Goal: Check status: Check status

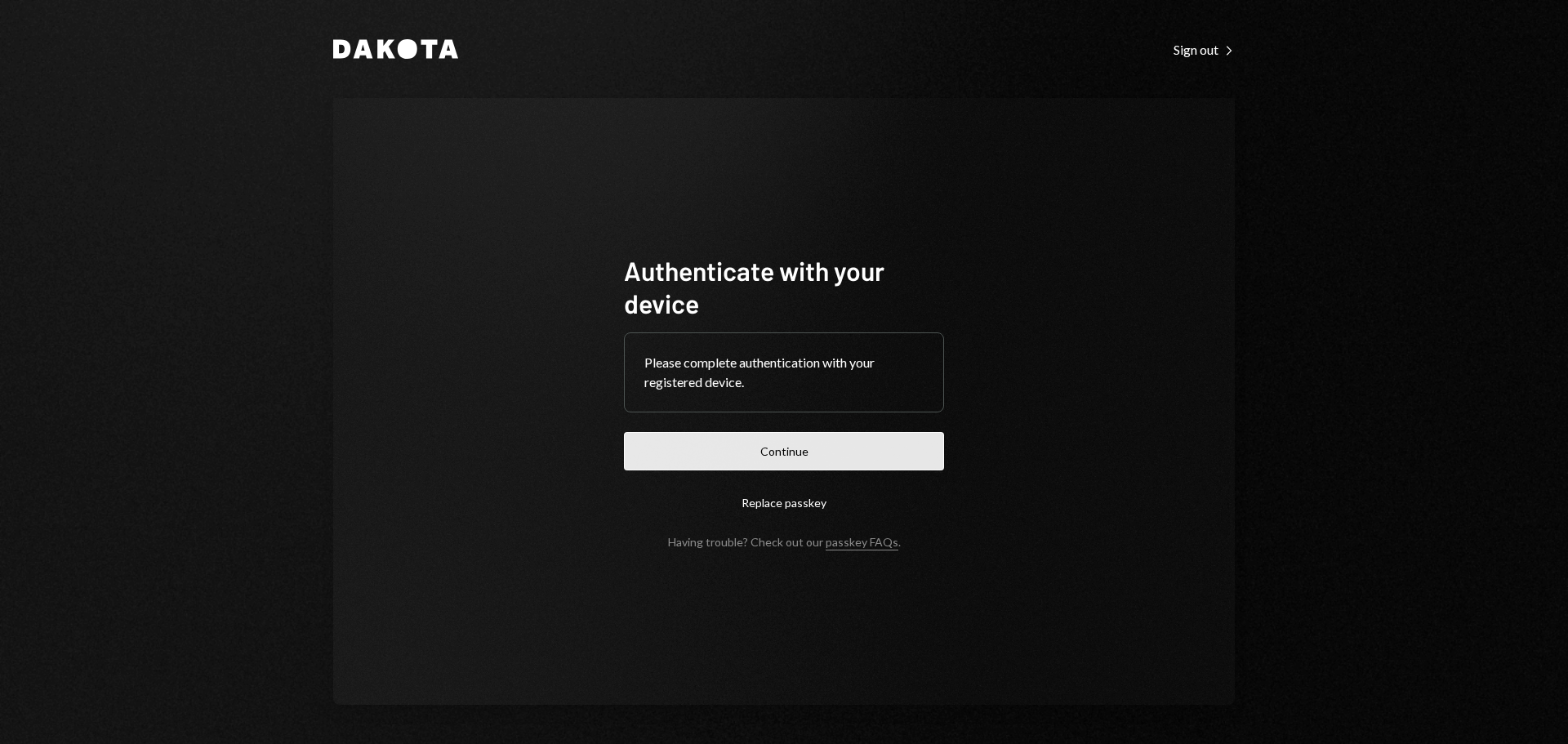
click at [783, 452] on button "Continue" at bounding box center [784, 451] width 320 height 38
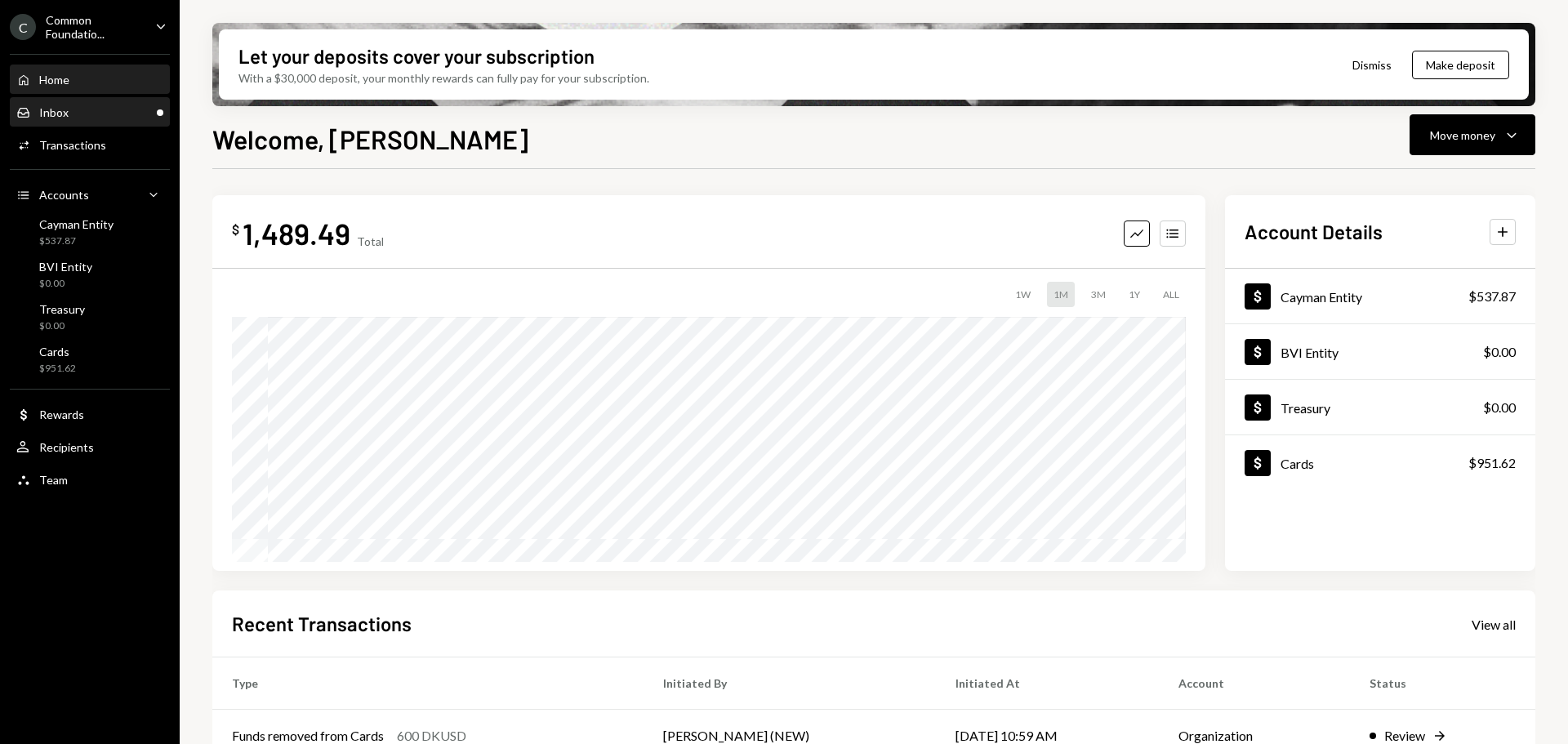
click at [98, 111] on div "Inbox Inbox" at bounding box center [89, 113] width 147 height 15
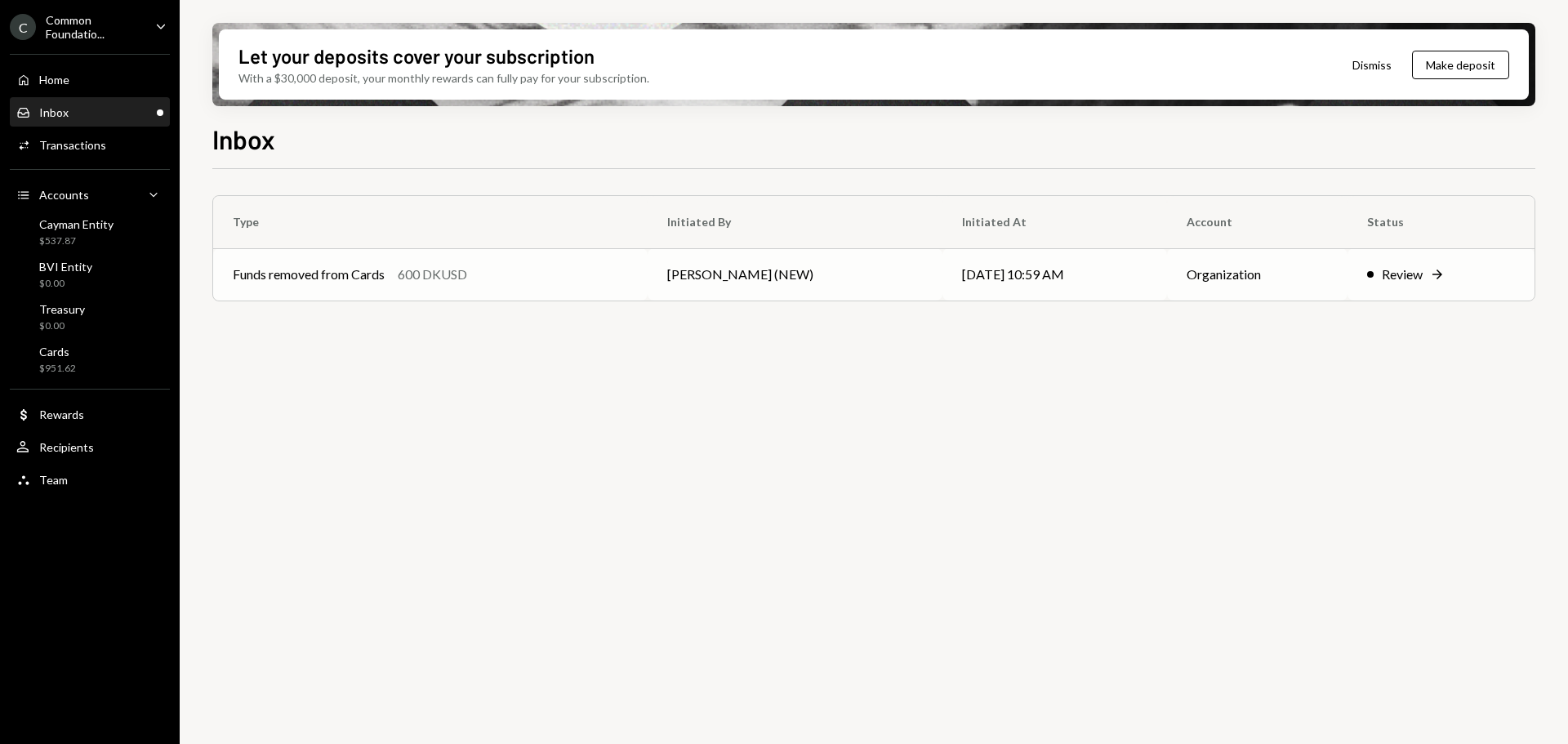
click at [290, 260] on td "Funds removed from Cards 600 DKUSD" at bounding box center [430, 274] width 435 height 52
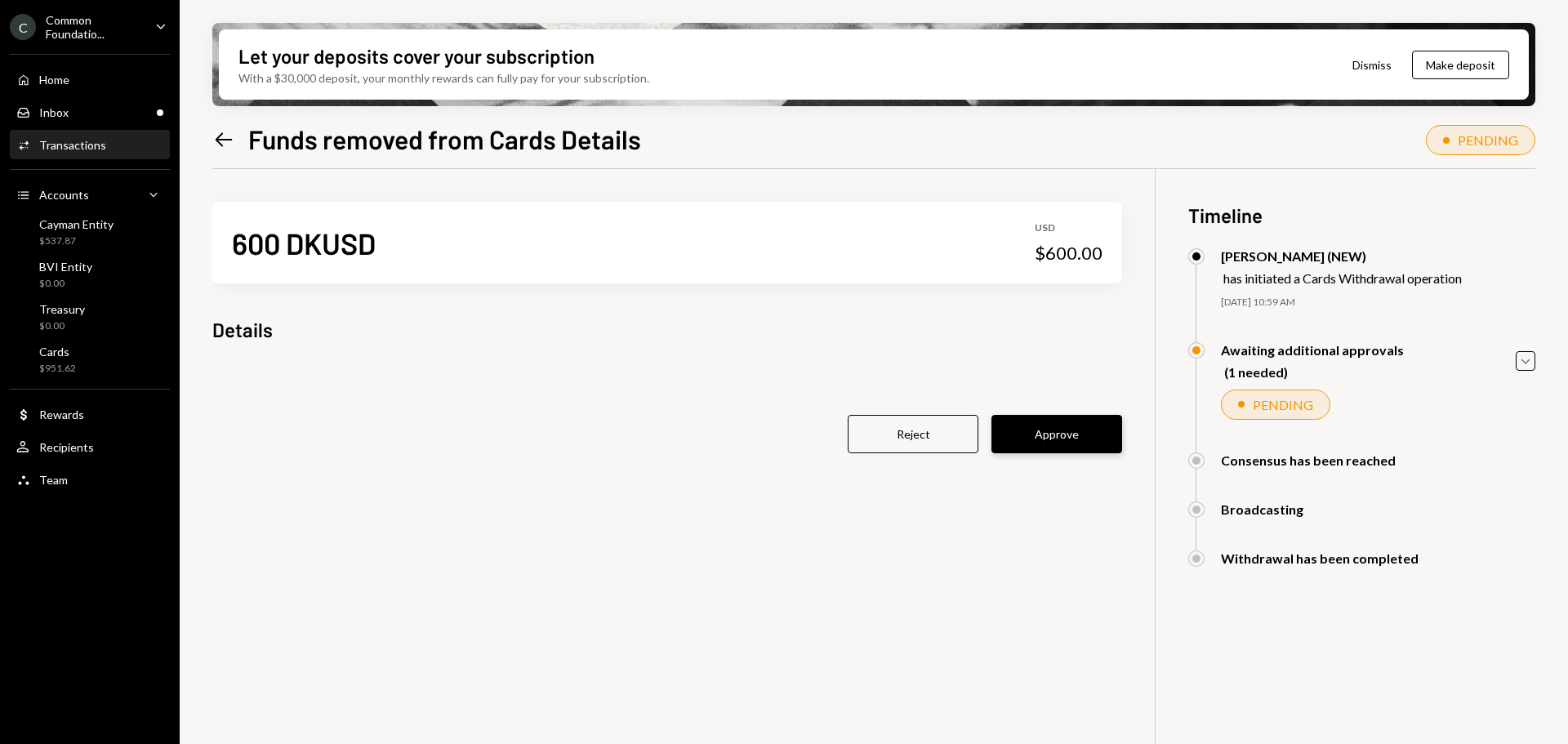
click at [1030, 420] on button "Approve" at bounding box center [1056, 433] width 130 height 38
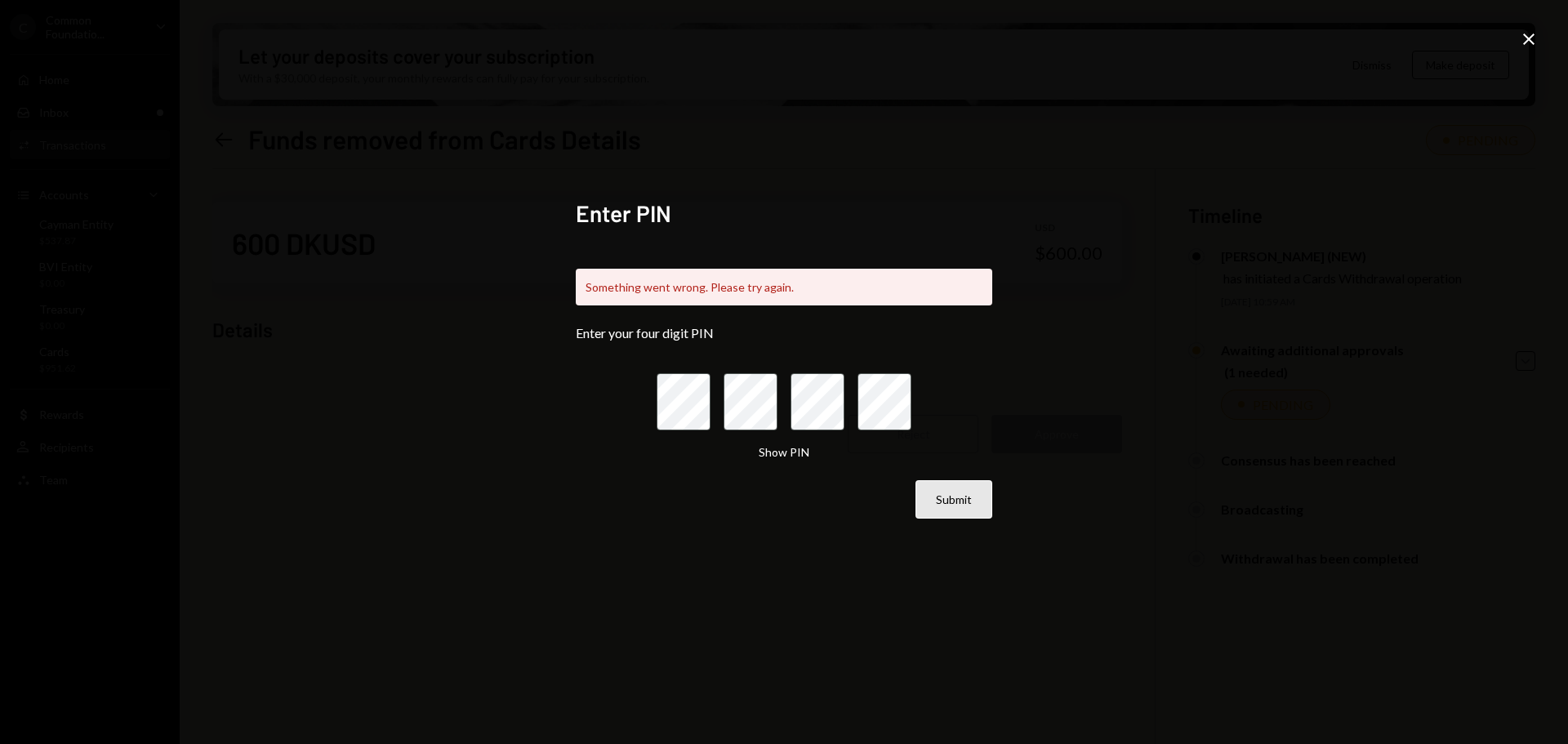
click at [967, 495] on button "Submit" at bounding box center [954, 499] width 77 height 38
click at [1512, 32] on div "Enter PIN Something went wrong. Please try again. Enter your four digit PIN Sho…" at bounding box center [784, 372] width 1568 height 744
click at [1526, 35] on icon "Close" at bounding box center [1530, 39] width 20 height 20
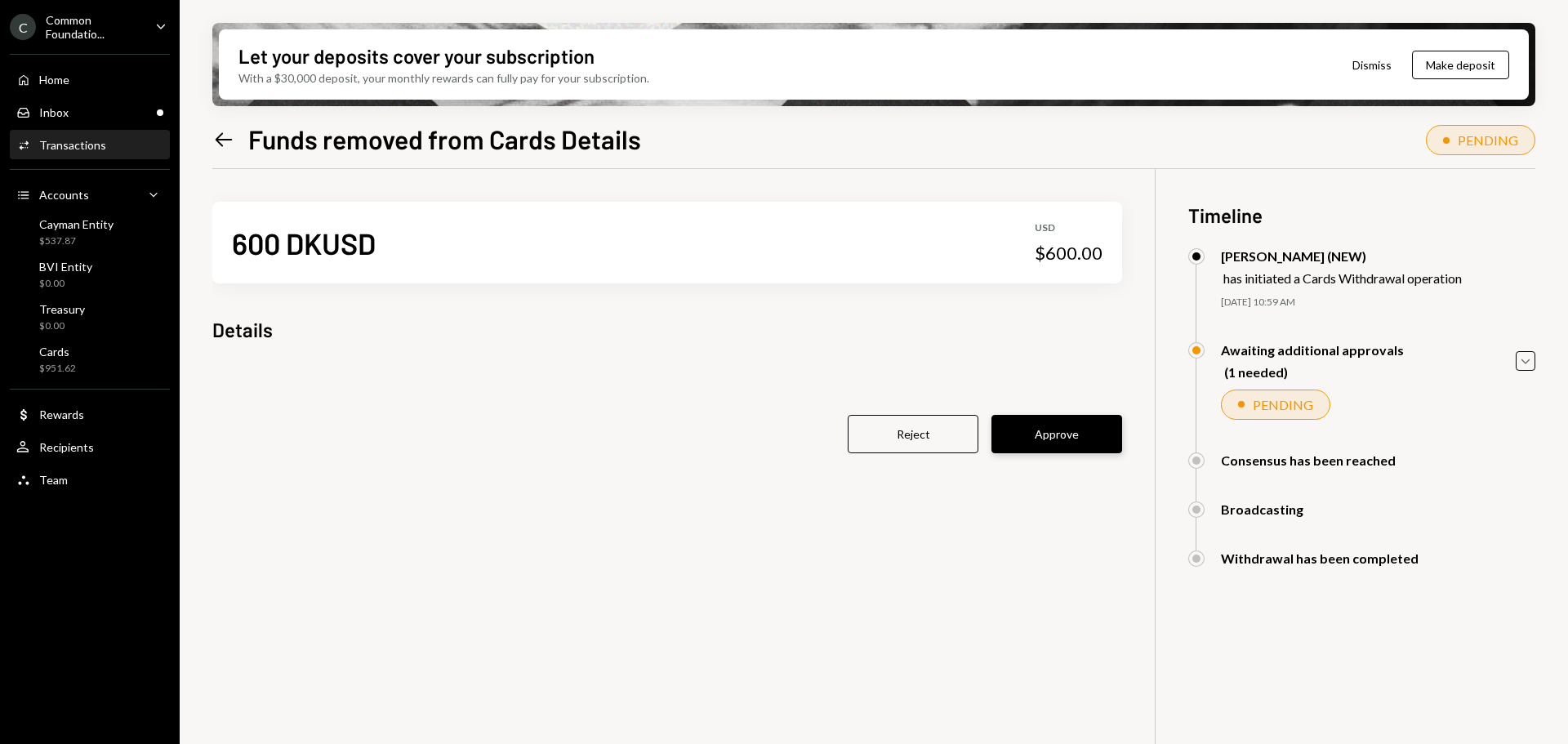
click at [1033, 431] on button "Approve" at bounding box center [1056, 433] width 130 height 38
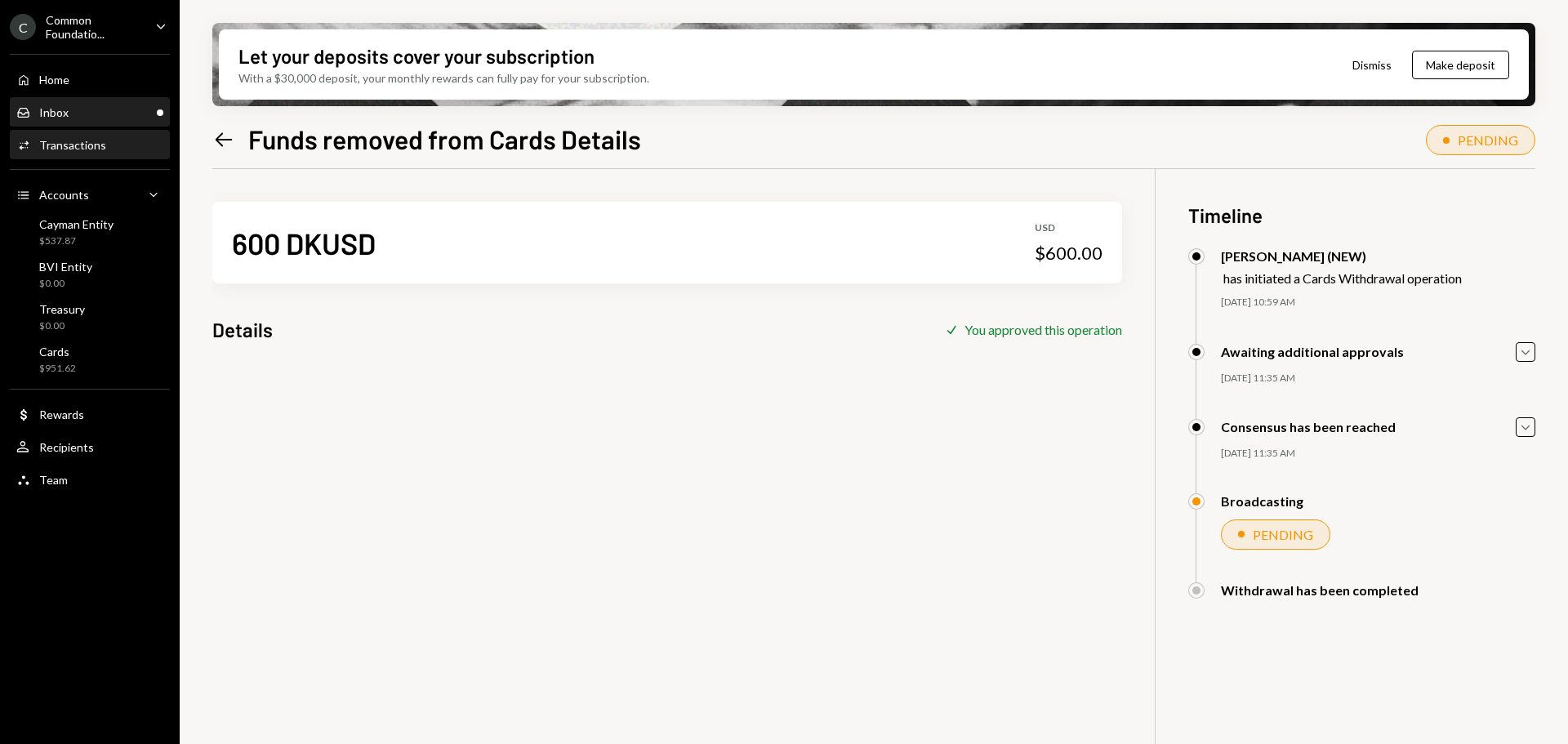
click at [100, 106] on div "Inbox Inbox" at bounding box center [89, 113] width 147 height 15
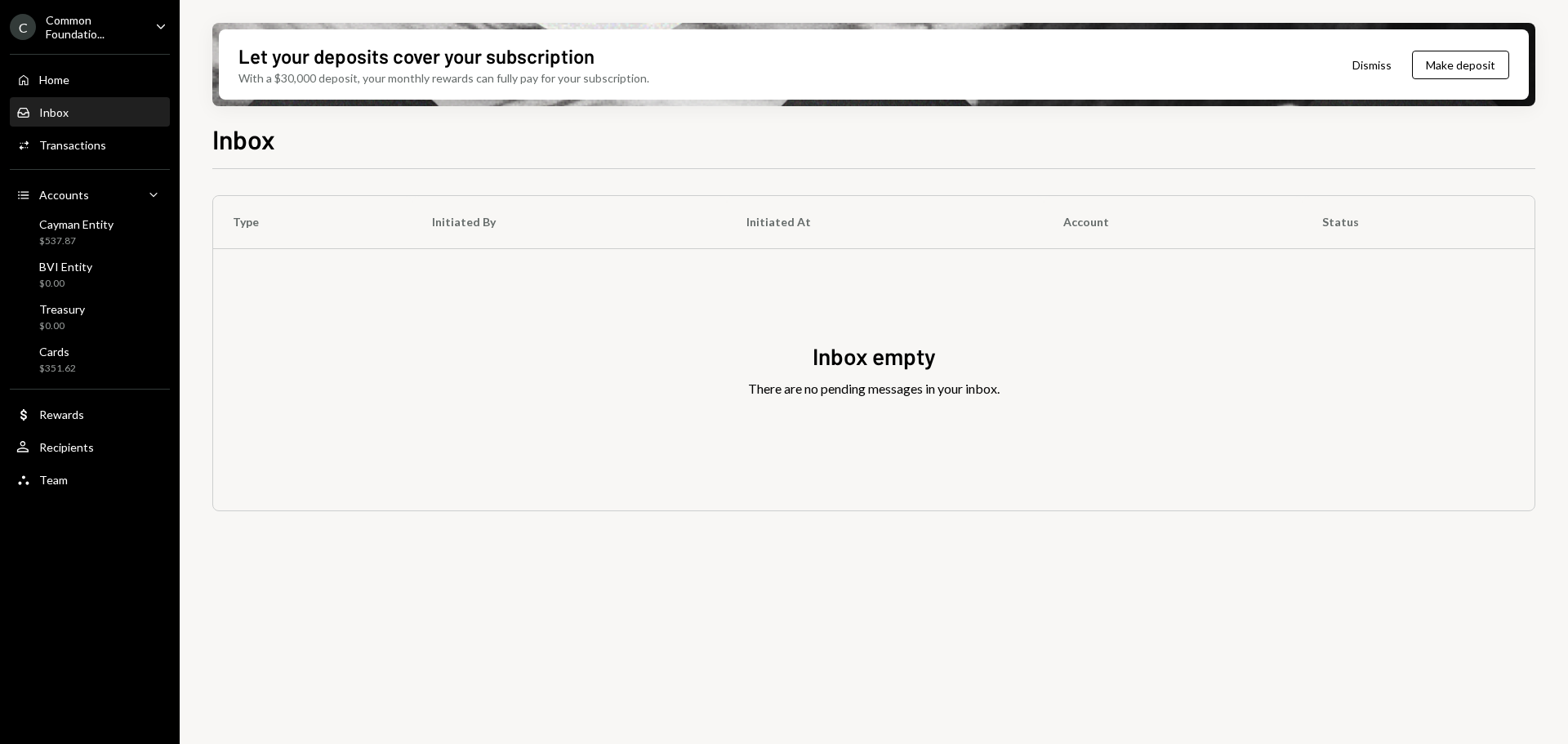
click at [135, 22] on div "Common Foundatio..." at bounding box center [94, 26] width 97 height 27
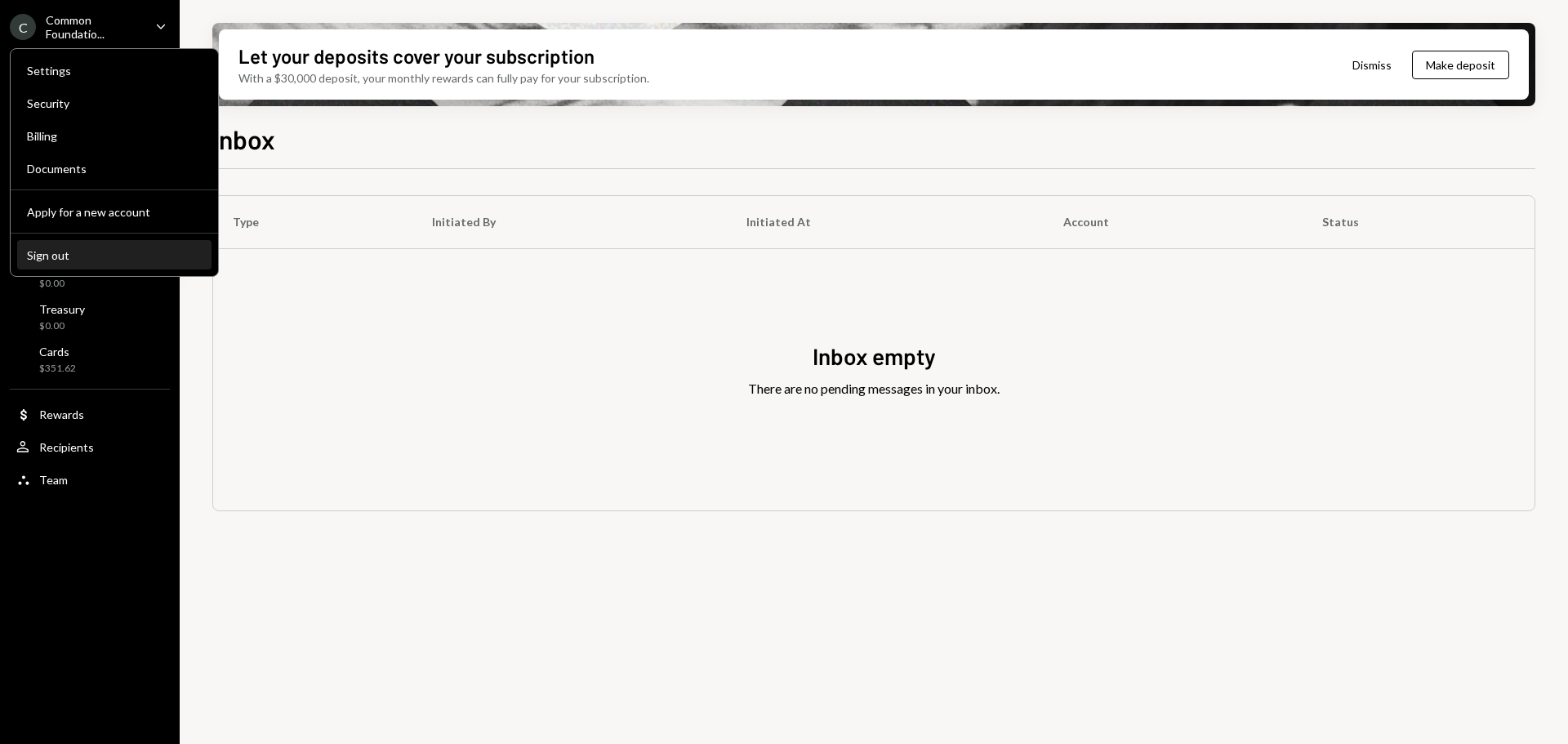
click at [51, 258] on div "Sign out" at bounding box center [115, 255] width 175 height 14
